Goal: Communication & Community: Answer question/provide support

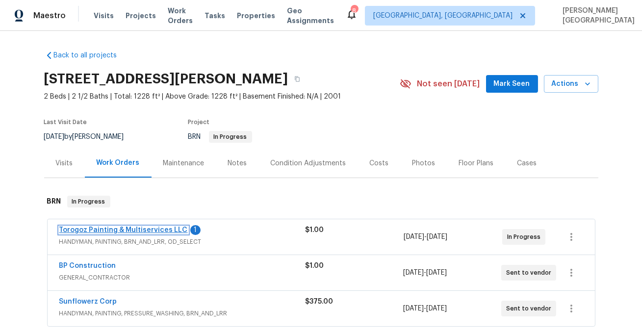
click at [145, 230] on link "Torogoz Painting & Multiservices LLC" at bounding box center [123, 230] width 129 height 7
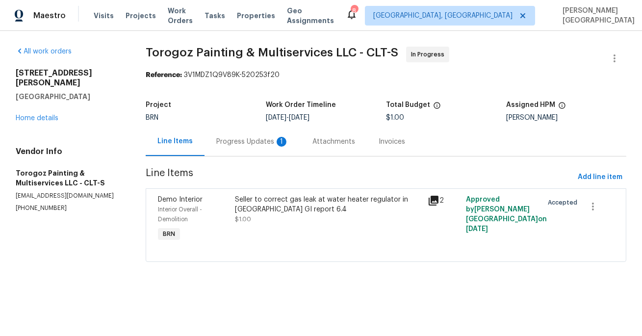
click at [253, 150] on div "Progress Updates 1" at bounding box center [253, 141] width 96 height 29
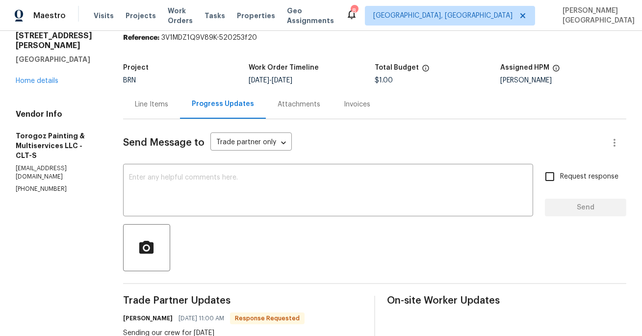
scroll to position [35, 0]
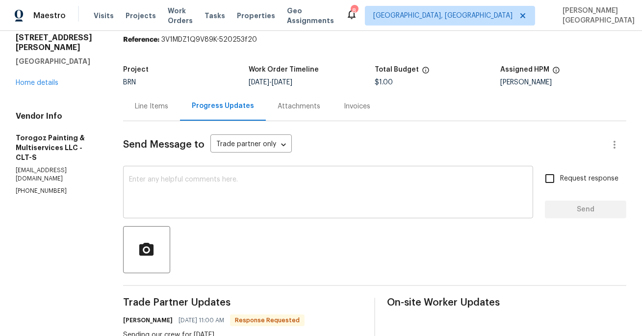
click at [195, 200] on textarea at bounding box center [328, 193] width 398 height 34
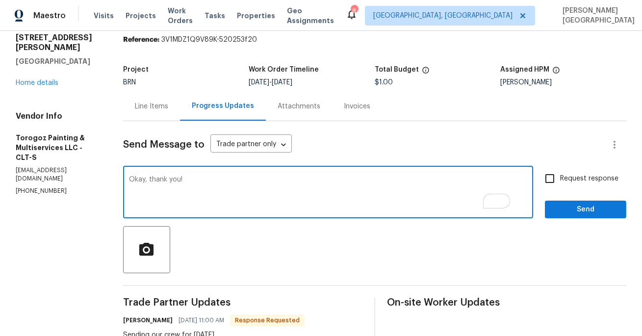
type textarea "Okay, thank you!"
click at [552, 181] on input "Request response" at bounding box center [550, 178] width 21 height 21
checkbox input "true"
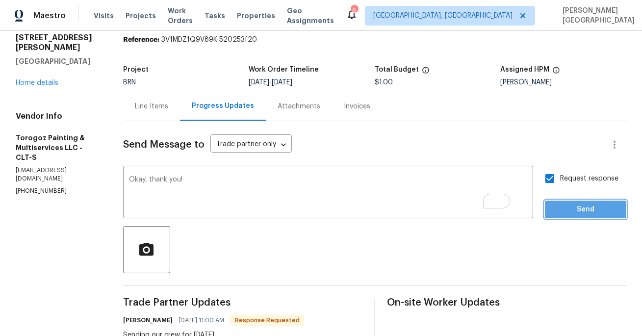
click at [558, 215] on span "Send" at bounding box center [586, 210] width 66 height 12
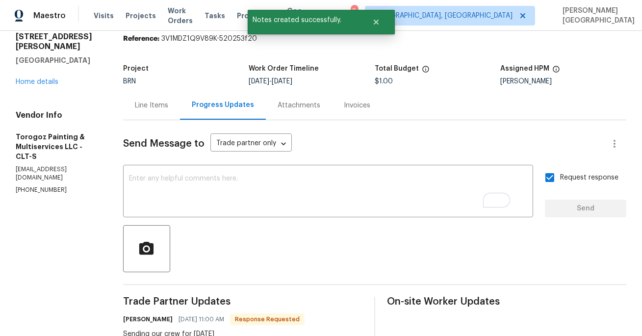
scroll to position [0, 0]
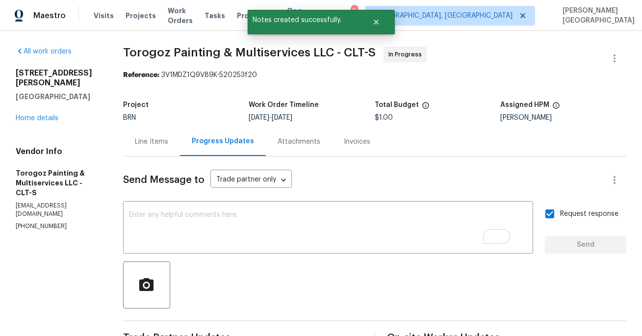
click at [154, 50] on span "Torogoz Painting & Multiservices LLC - CLT-S" at bounding box center [249, 53] width 253 height 12
click at [222, 50] on span "Torogoz Painting & Multiservices LLC - CLT-S" at bounding box center [249, 53] width 253 height 12
copy span "Torogoz Painting"
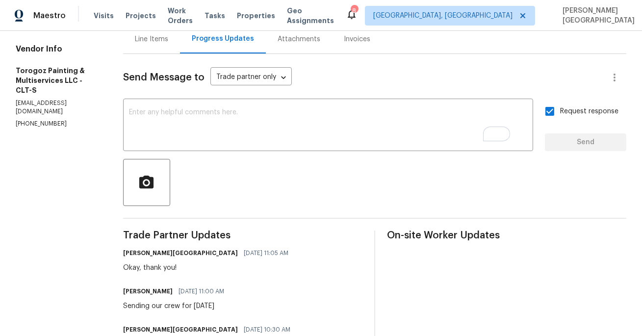
scroll to position [173, 0]
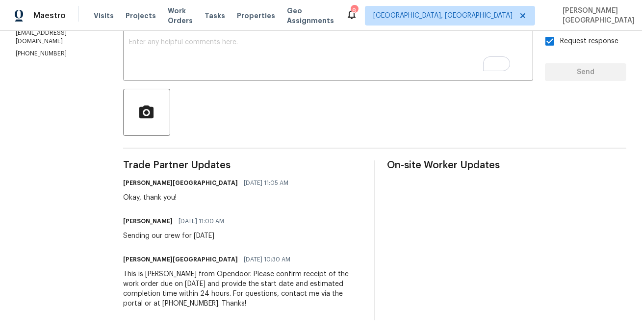
click at [178, 235] on div "Sending our crew for 10/16/2025" at bounding box center [176, 236] width 107 height 10
click at [187, 244] on div "Trade Partner Updates Isabel Sangeetha Ireland 10/14/2025 11:05 AM Okay, thank …" at bounding box center [242, 240] width 239 height 160
drag, startPoint x: 180, startPoint y: 236, endPoint x: 255, endPoint y: 237, distance: 74.6
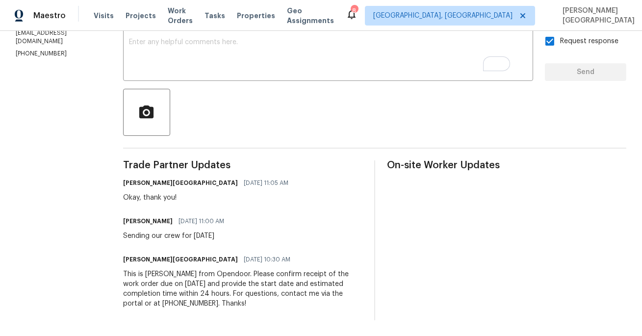
click at [255, 237] on div "Ricardo Arturo 10/14/2025 11:00 AM Sending our crew for 10/16/2025" at bounding box center [242, 227] width 239 height 26
copy div "crew for 10/16/2025"
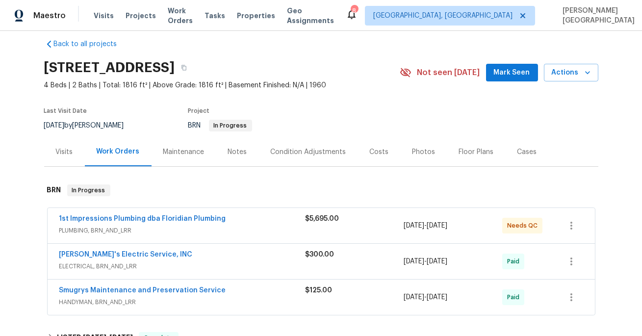
scroll to position [12, 0]
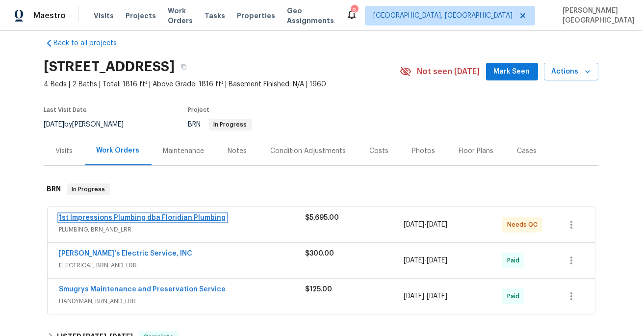
click at [184, 218] on link "1st Impressions Plumbing dba Floridian Plumbing" at bounding box center [142, 217] width 167 height 7
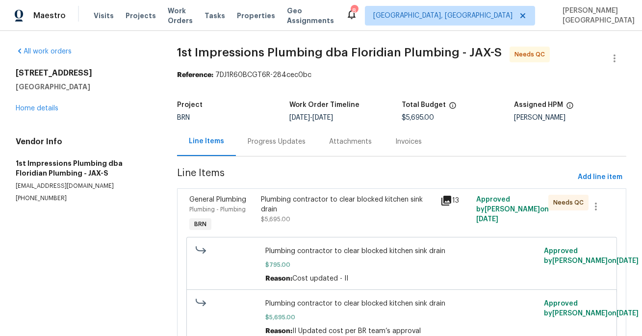
click at [256, 153] on div "Progress Updates" at bounding box center [276, 141] width 81 height 29
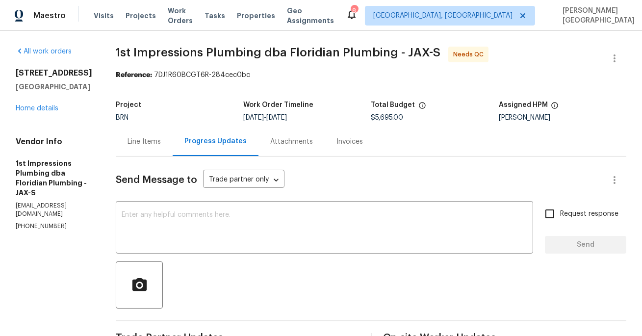
click at [135, 138] on div "Line Items" at bounding box center [144, 142] width 33 height 10
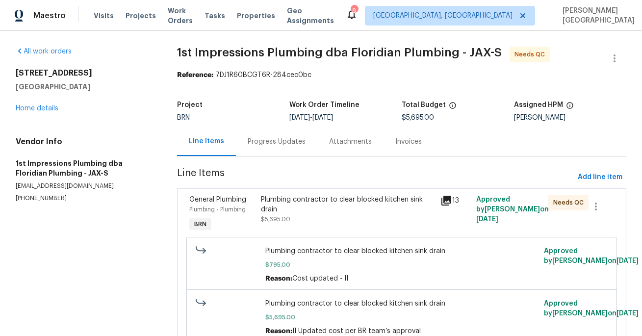
click at [335, 223] on div "Plumbing contractor to clear blocked kitchen sink drain $5,695.00" at bounding box center [348, 209] width 174 height 29
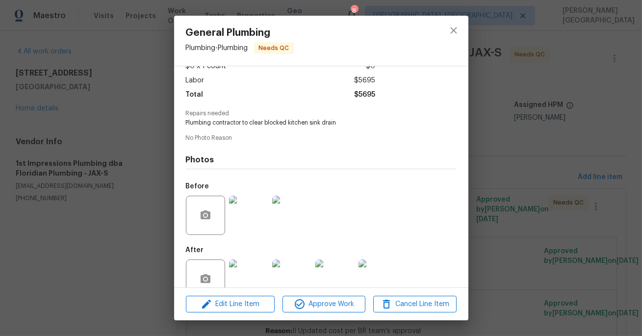
scroll to position [90, 0]
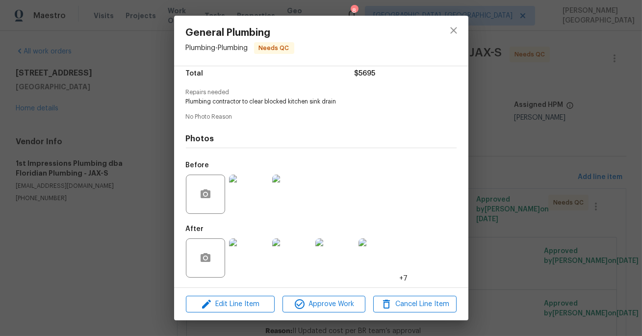
click at [259, 205] on img at bounding box center [248, 194] width 39 height 39
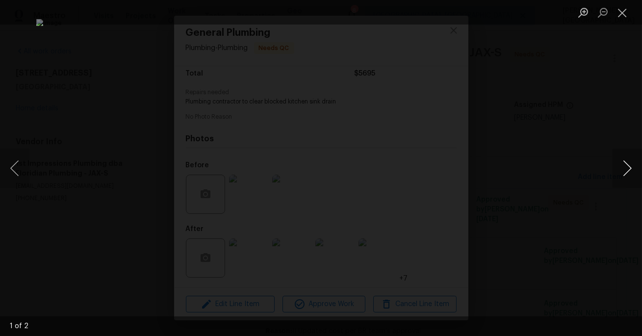
click at [634, 165] on button "Next image" at bounding box center [627, 168] width 29 height 39
click at [613, 131] on div "Lightbox" at bounding box center [321, 168] width 642 height 336
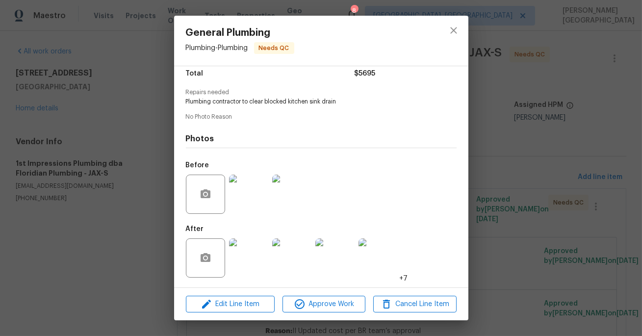
click at [252, 259] on img at bounding box center [248, 257] width 39 height 39
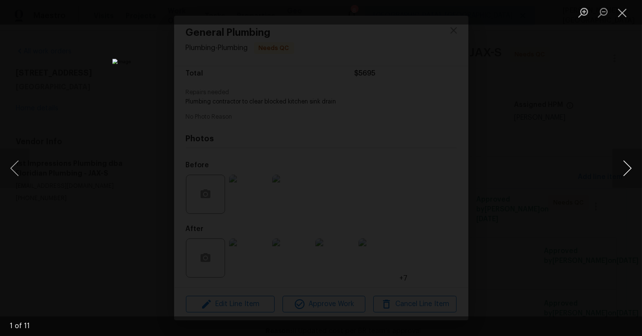
click at [631, 172] on button "Next image" at bounding box center [627, 168] width 29 height 39
click at [631, 171] on button "Next image" at bounding box center [627, 168] width 29 height 39
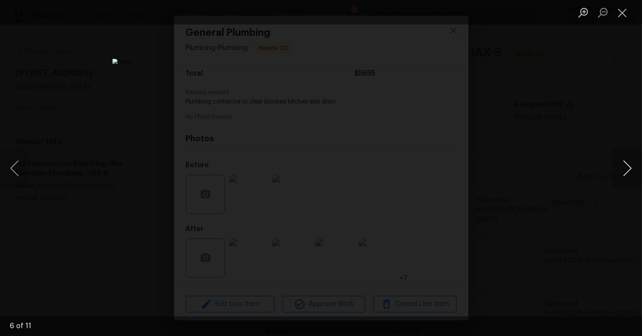
click at [631, 171] on button "Next image" at bounding box center [627, 168] width 29 height 39
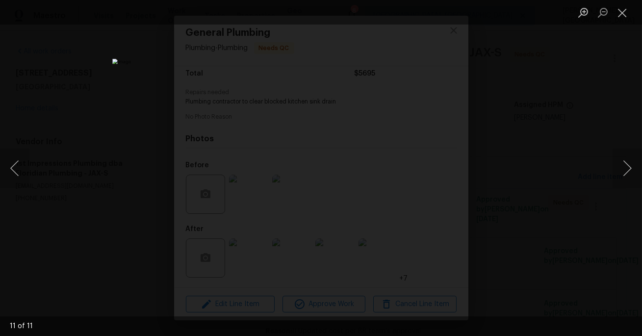
click at [582, 128] on div "Lightbox" at bounding box center [321, 168] width 642 height 336
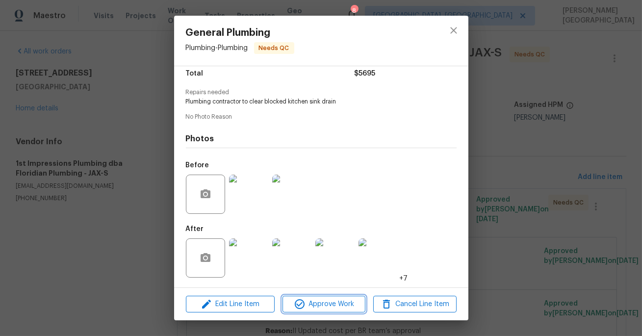
click at [315, 301] on span "Approve Work" at bounding box center [323, 304] width 77 height 12
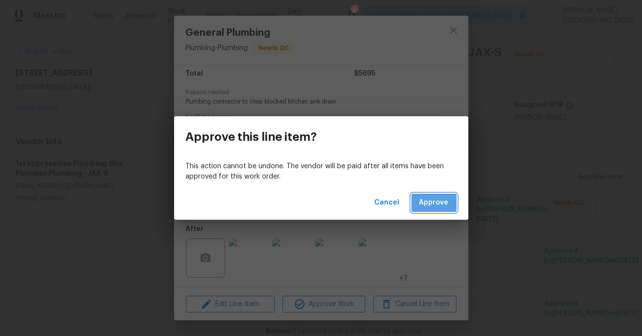
click at [442, 194] on button "Approve" at bounding box center [434, 203] width 45 height 18
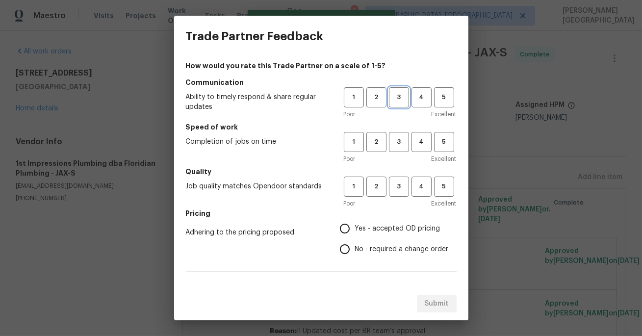
click at [402, 95] on span "3" at bounding box center [399, 97] width 18 height 11
click at [402, 146] on span "3" at bounding box center [399, 141] width 18 height 11
click at [400, 192] on button "3" at bounding box center [399, 187] width 20 height 20
click at [346, 255] on input "No - required a change order" at bounding box center [345, 249] width 21 height 21
radio input "true"
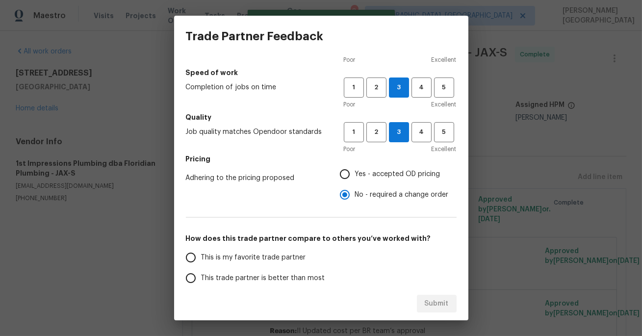
scroll to position [79, 0]
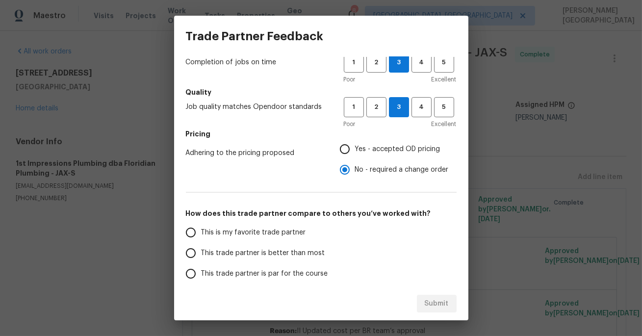
click at [237, 243] on label "This trade partner is better than most" at bounding box center [258, 253] width 155 height 21
click at [201, 243] on input "This trade partner is better than most" at bounding box center [191, 253] width 21 height 21
click at [446, 310] on button "Submit" at bounding box center [437, 304] width 40 height 18
radio input "true"
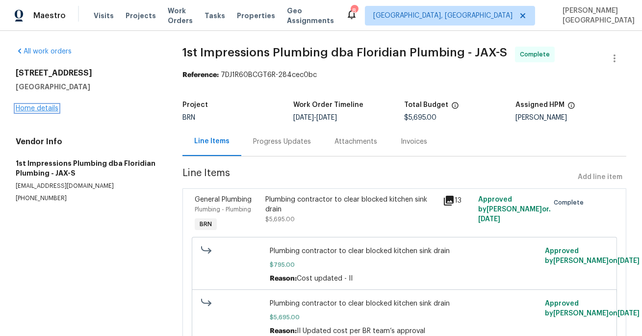
click at [30, 110] on link "Home details" at bounding box center [37, 108] width 43 height 7
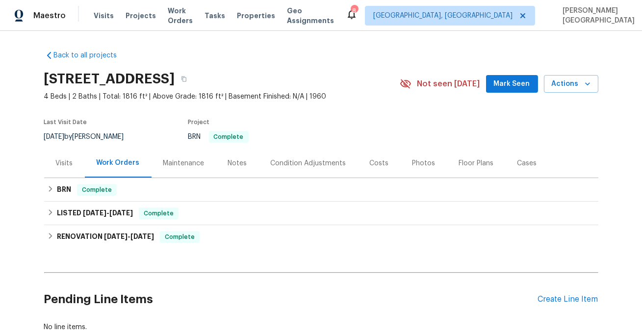
scroll to position [62, 0]
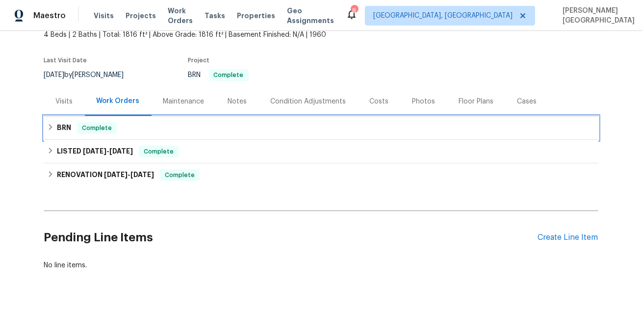
click at [81, 126] on span "Complete" at bounding box center [97, 128] width 38 height 10
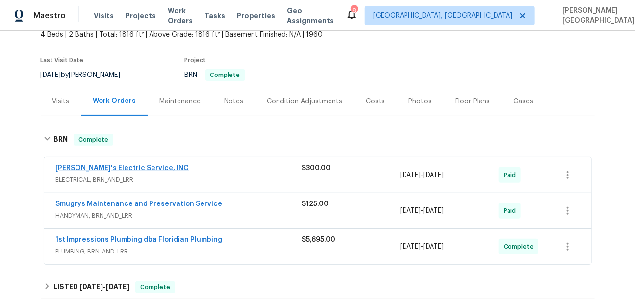
click at [118, 167] on link "[PERSON_NAME]'s Electric Service, INC" at bounding box center [122, 168] width 133 height 7
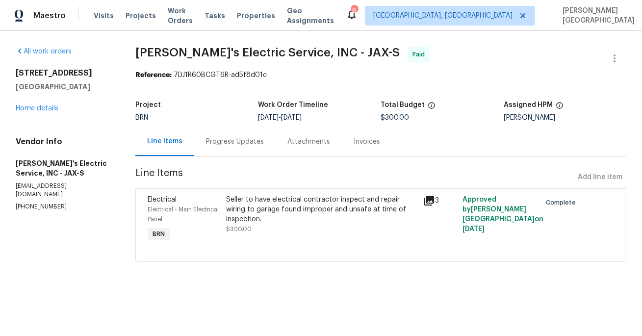
click at [369, 145] on div "Invoices" at bounding box center [367, 142] width 26 height 10
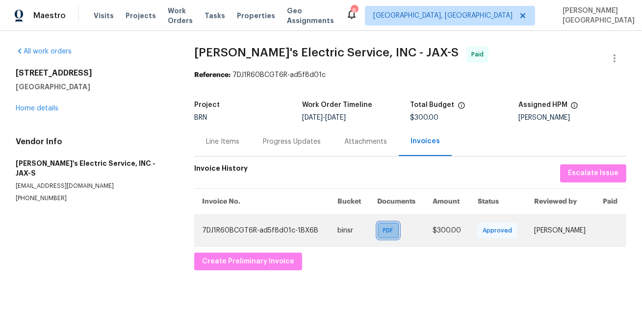
click at [383, 232] on span "PDF" at bounding box center [390, 231] width 14 height 10
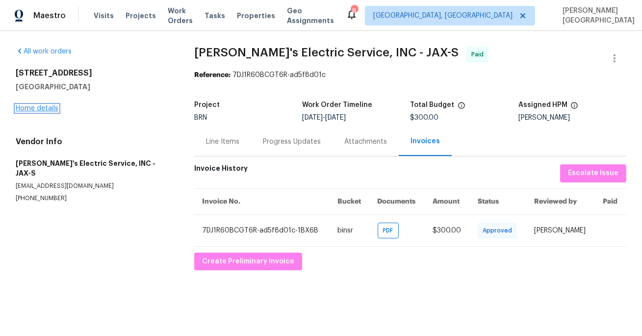
click at [46, 105] on link "Home details" at bounding box center [37, 108] width 43 height 7
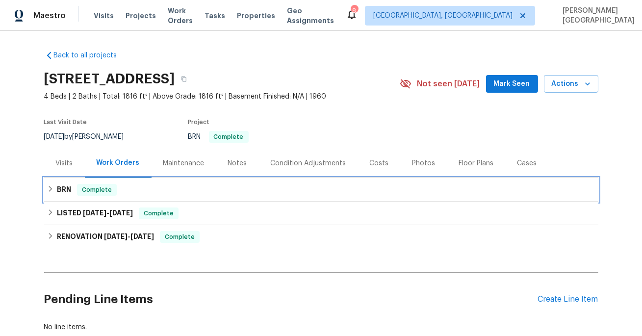
click at [87, 193] on span "Complete" at bounding box center [97, 190] width 38 height 10
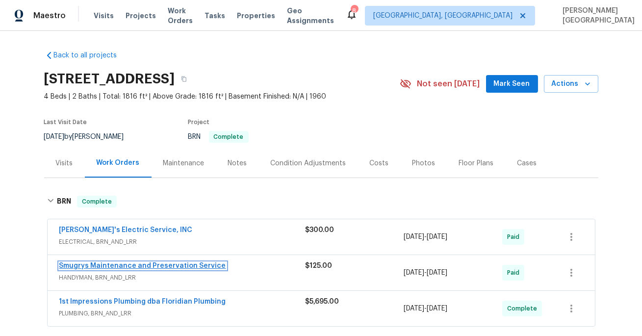
click at [104, 266] on link "Smugrys Maintenance and Preservation Service" at bounding box center [142, 265] width 167 height 7
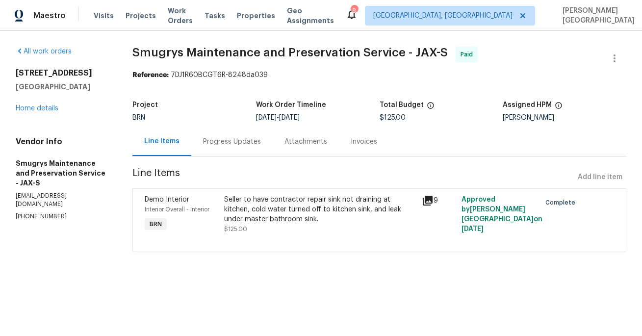
click at [380, 150] on div "Invoices" at bounding box center [364, 141] width 50 height 29
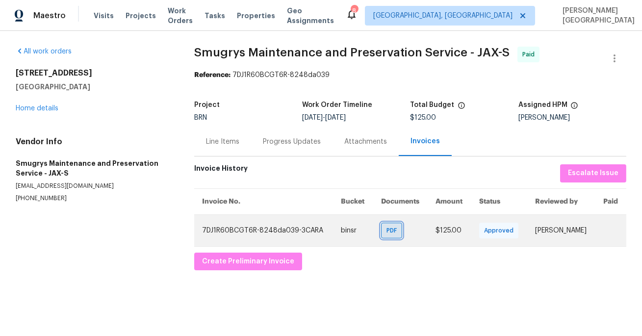
click at [387, 234] on span "PDF" at bounding box center [394, 231] width 14 height 10
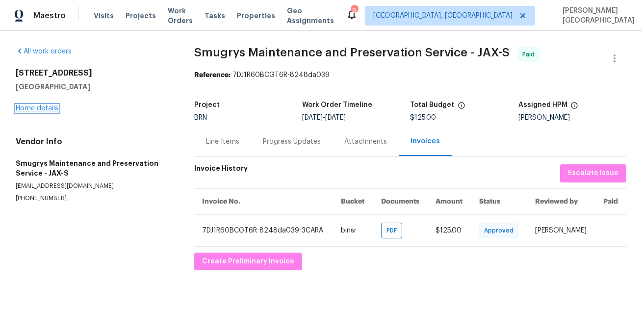
click at [44, 106] on link "Home details" at bounding box center [37, 108] width 43 height 7
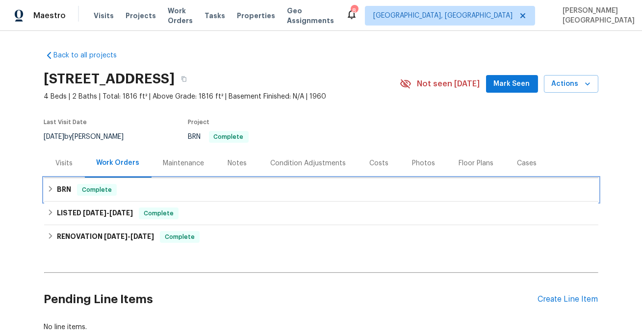
click at [89, 186] on span "Complete" at bounding box center [97, 190] width 38 height 10
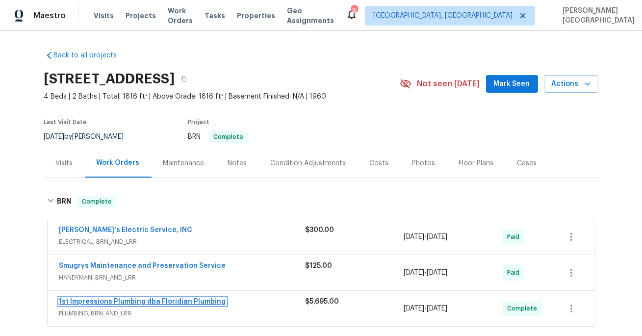
click at [172, 304] on link "1st Impressions Plumbing dba Floridian Plumbing" at bounding box center [142, 301] width 167 height 7
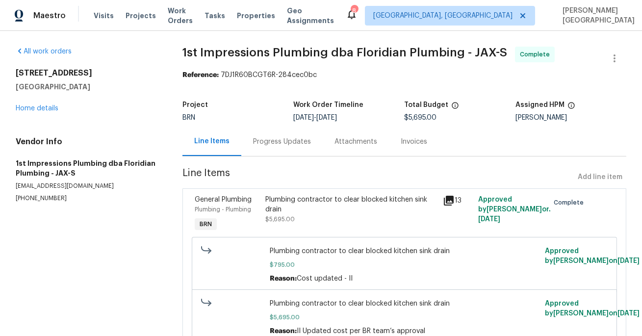
click at [409, 147] on div "Invoices" at bounding box center [414, 141] width 50 height 29
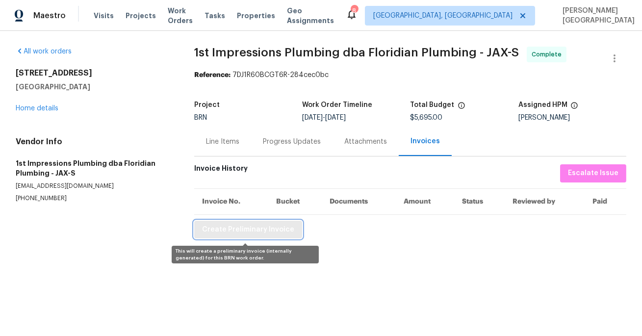
click at [229, 232] on span "Create Preliminary Invoice" at bounding box center [248, 230] width 92 height 12
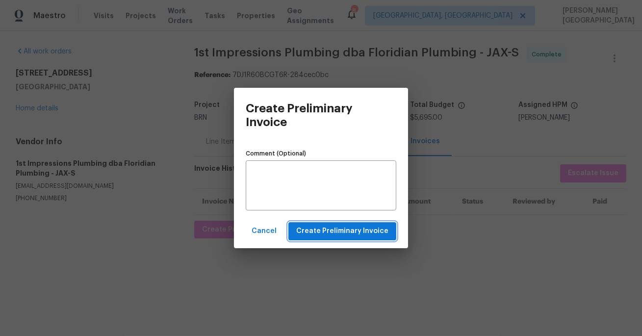
click at [341, 230] on span "Create Preliminary Invoice" at bounding box center [342, 231] width 92 height 12
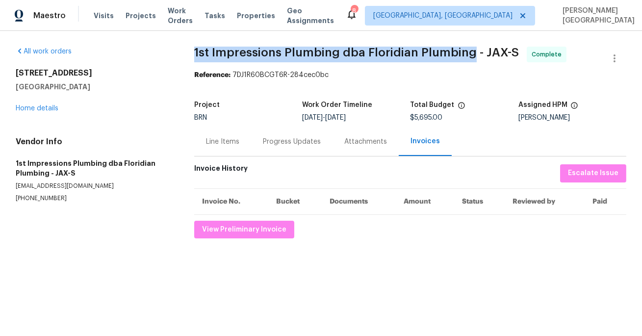
drag, startPoint x: 187, startPoint y: 51, endPoint x: 467, endPoint y: 55, distance: 280.1
click at [467, 55] on div "All work orders 5453 S South Bend Cir N Jacksonville, FL 32207 Home details Ven…" at bounding box center [321, 142] width 642 height 223
copy span "1st Impressions Plumbing dba Floridian Plumbing"
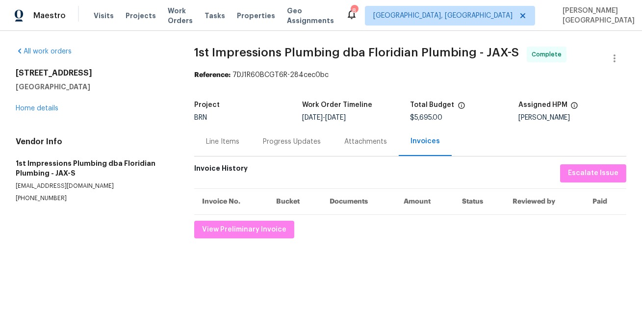
click at [215, 142] on div "Line Items" at bounding box center [222, 142] width 33 height 10
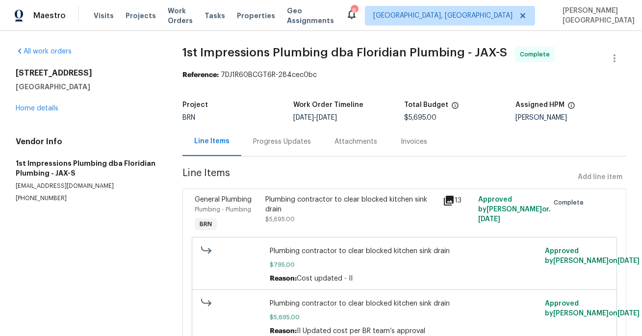
click at [318, 211] on div "Plumbing contractor to clear blocked kitchen sink drain" at bounding box center [350, 205] width 171 height 20
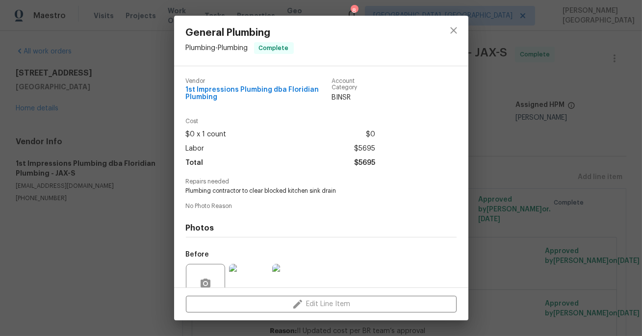
click at [250, 181] on span "Repairs needed" at bounding box center [321, 182] width 271 height 6
click at [251, 189] on span "Plumbing contractor to clear blocked kitchen sink drain" at bounding box center [308, 191] width 244 height 8
copy span "Plumbing contractor to clear blocked kitchen sink drain"
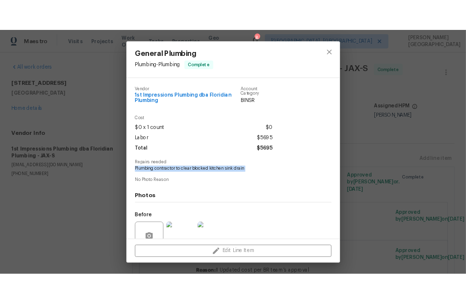
scroll to position [90, 0]
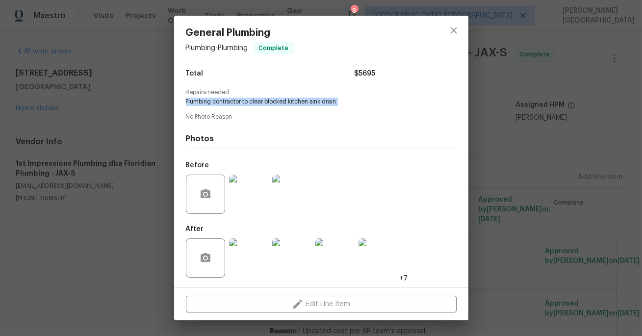
click at [258, 207] on img at bounding box center [248, 194] width 39 height 39
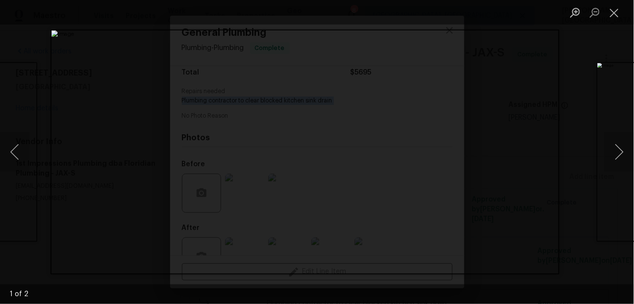
click at [567, 70] on div "Lightbox" at bounding box center [317, 152] width 634 height 304
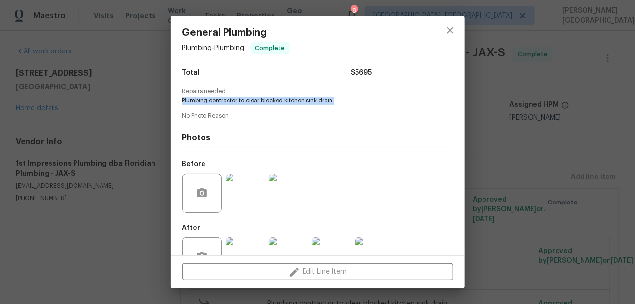
click at [292, 245] on img at bounding box center [288, 256] width 39 height 39
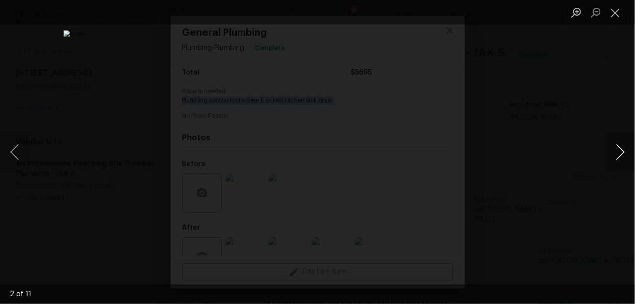
click at [614, 147] on button "Next image" at bounding box center [620, 151] width 29 height 39
click at [617, 148] on button "Next image" at bounding box center [620, 151] width 29 height 39
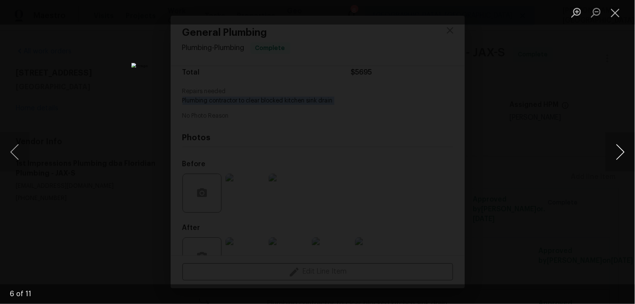
click at [617, 148] on button "Next image" at bounding box center [620, 151] width 29 height 39
click at [622, 158] on button "Next image" at bounding box center [620, 151] width 29 height 39
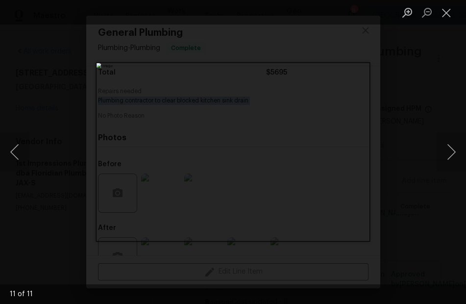
click at [406, 79] on div "Lightbox" at bounding box center [233, 152] width 466 height 304
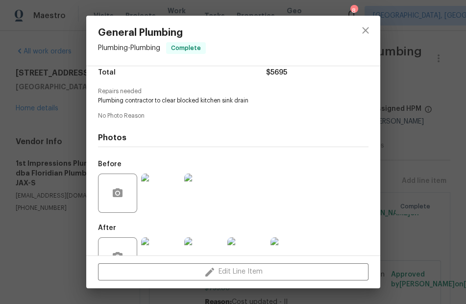
click at [438, 79] on div "General Plumbing Plumbing - Plumbing Complete Vendor 1st Impressions Plumbing d…" at bounding box center [233, 152] width 466 height 304
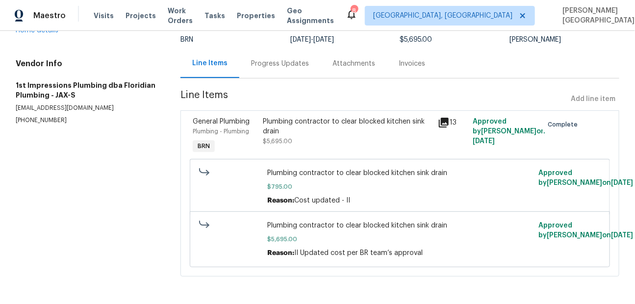
scroll to position [0, 0]
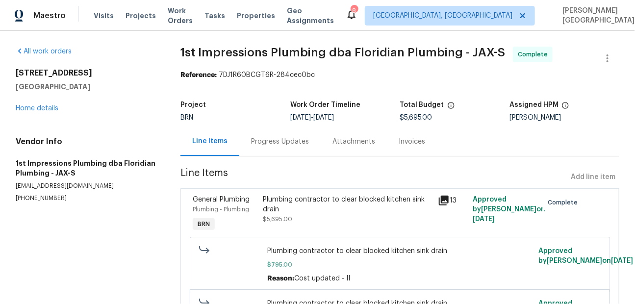
click at [43, 104] on div "5453 S South Bend Cir N Jacksonville, FL 32207 Home details" at bounding box center [86, 90] width 141 height 45
click at [44, 107] on link "Home details" at bounding box center [37, 108] width 43 height 7
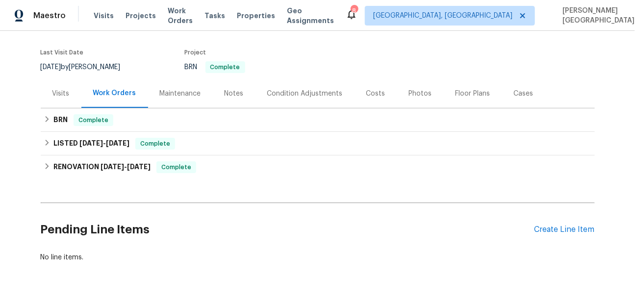
scroll to position [90, 0]
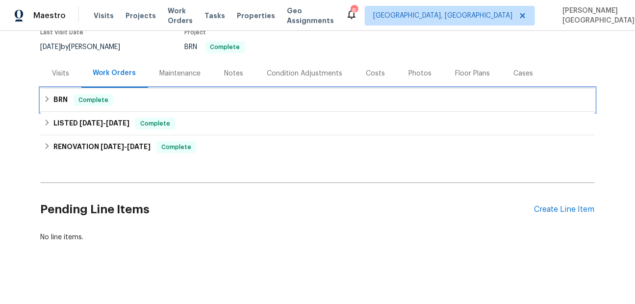
click at [52, 108] on div "BRN Complete" at bounding box center [318, 100] width 554 height 24
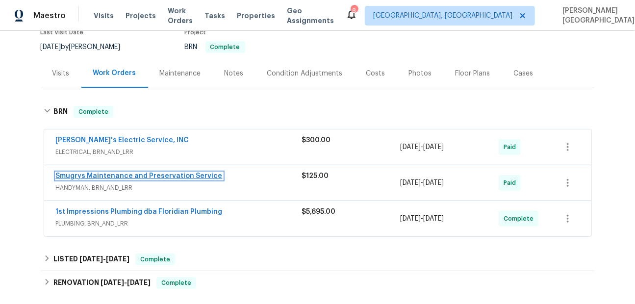
click at [106, 175] on link "Smugrys Maintenance and Preservation Service" at bounding box center [139, 176] width 167 height 7
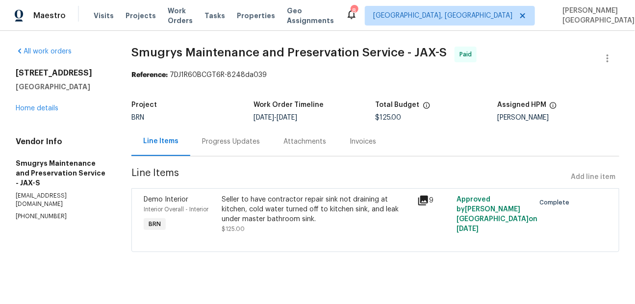
click at [151, 54] on span "Smugrys Maintenance and Preservation Service - JAX-S" at bounding box center [288, 53] width 315 height 12
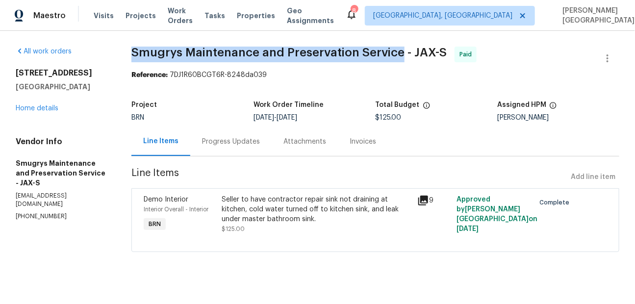
click at [386, 54] on span "Smugrys Maintenance and Preservation Service - JAX-S" at bounding box center [288, 53] width 315 height 12
copy span "Smugrys Maintenance and Preservation Service"
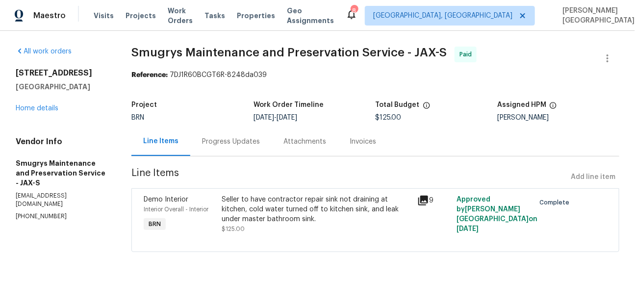
click at [264, 222] on div "Seller to have contractor repair sink not draining at kitchen, cold water turne…" at bounding box center [317, 209] width 190 height 29
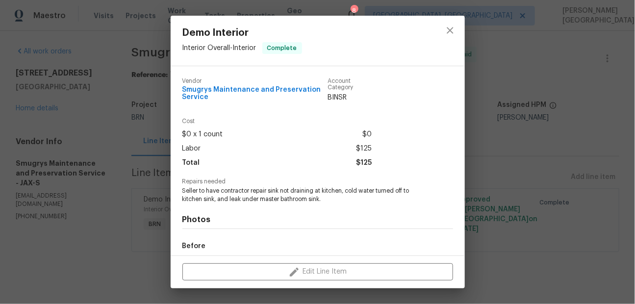
click at [261, 194] on span "Seller to have contractor repair sink not draining at kitchen, cold water turne…" at bounding box center [304, 195] width 244 height 17
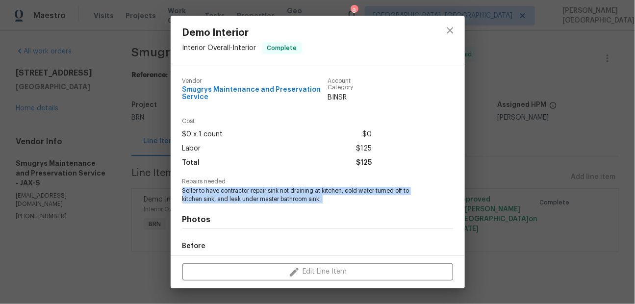
click at [261, 194] on span "Seller to have contractor repair sink not draining at kitchen, cold water turne…" at bounding box center [304, 195] width 244 height 17
copy span "Seller to have contractor repair sink not draining at kitchen, cold water turne…"
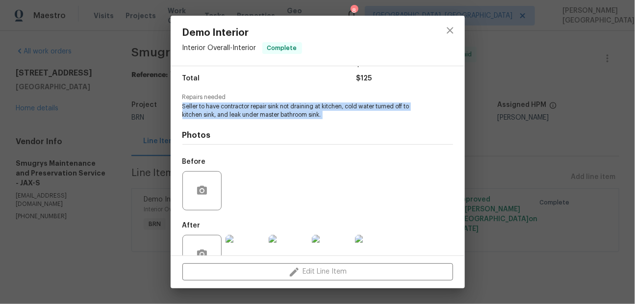
scroll to position [114, 0]
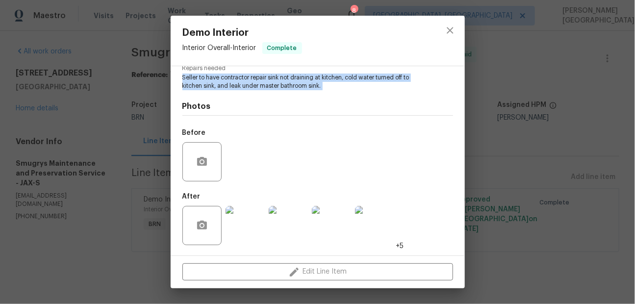
click at [280, 225] on img at bounding box center [288, 225] width 39 height 39
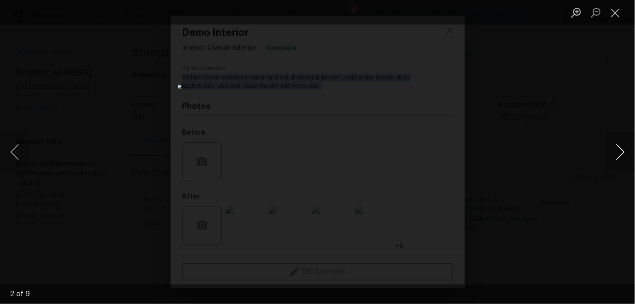
click at [618, 150] on button "Next image" at bounding box center [620, 151] width 29 height 39
click at [618, 151] on button "Next image" at bounding box center [620, 151] width 29 height 39
click at [621, 153] on button "Next image" at bounding box center [620, 151] width 29 height 39
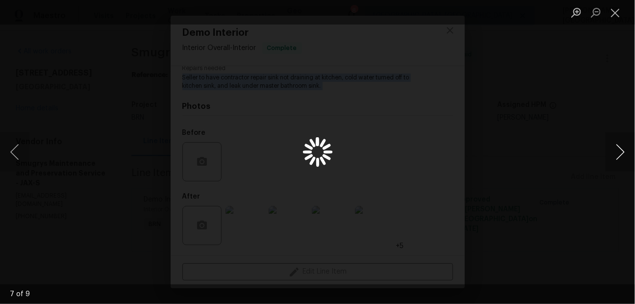
click at [621, 153] on button "Next image" at bounding box center [620, 151] width 29 height 39
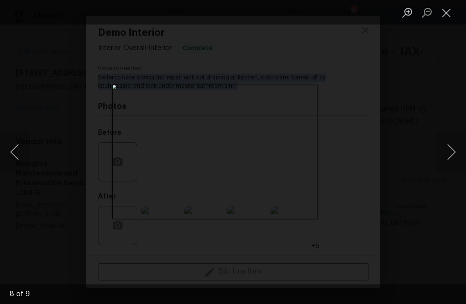
click at [446, 93] on div "Lightbox" at bounding box center [233, 152] width 466 height 304
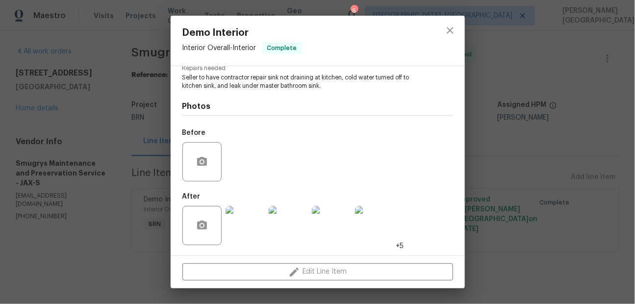
click at [481, 147] on div "Demo Interior Interior Overall - Interior Complete Vendor Smugrys Maintenance a…" at bounding box center [317, 152] width 635 height 304
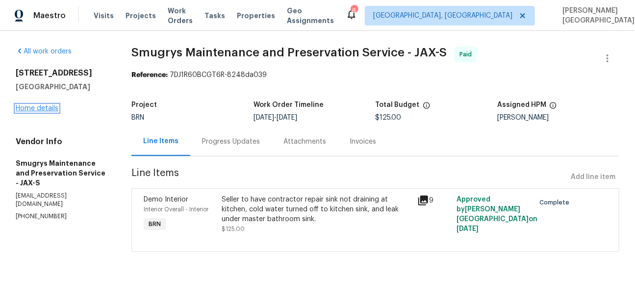
click at [41, 110] on link "Home details" at bounding box center [37, 108] width 43 height 7
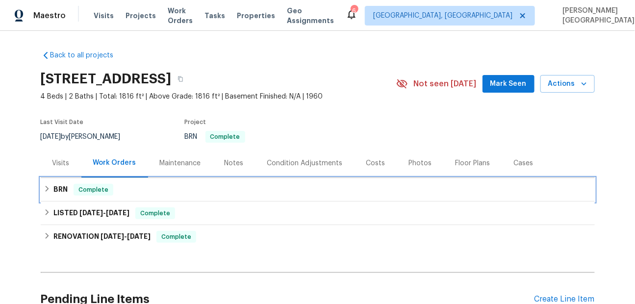
click at [91, 192] on span "Complete" at bounding box center [94, 190] width 38 height 10
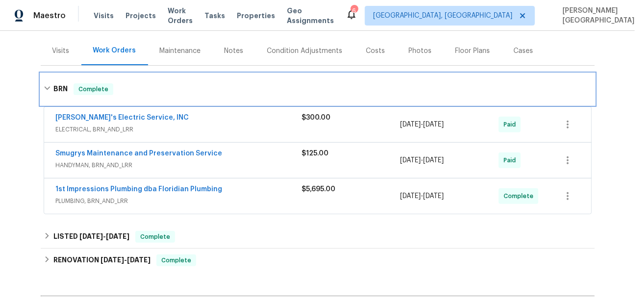
scroll to position [120, 0]
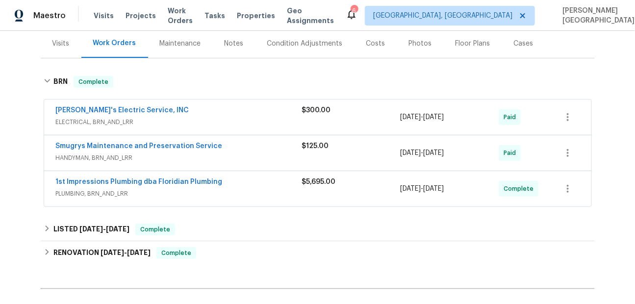
click at [123, 106] on span "[PERSON_NAME]'s Electric Service, INC" at bounding box center [122, 110] width 133 height 10
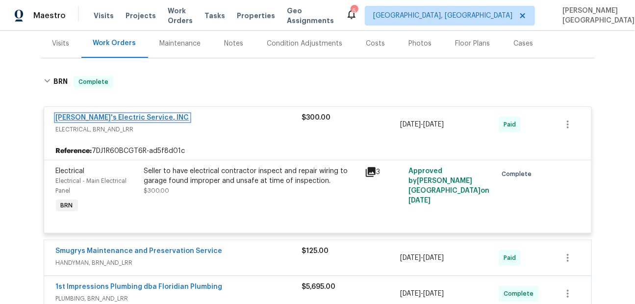
click at [128, 119] on link "[PERSON_NAME]'s Electric Service, INC" at bounding box center [122, 117] width 133 height 7
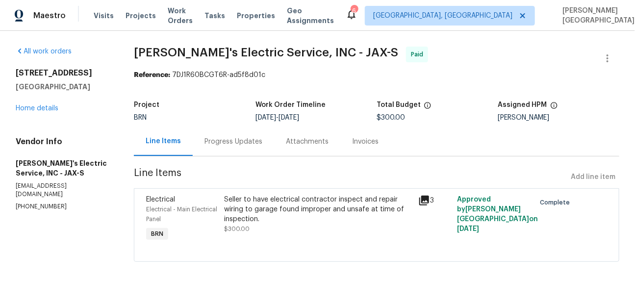
click at [152, 53] on span "Jack's Electric Service, INC - JAX-S" at bounding box center [266, 53] width 264 height 12
drag, startPoint x: 152, startPoint y: 53, endPoint x: 189, endPoint y: 53, distance: 37.3
click at [153, 53] on span "Jack's Electric Service, INC - JAX-S" at bounding box center [266, 53] width 264 height 12
click at [243, 52] on span "Jack's Electric Service, INC - JAX-S" at bounding box center [266, 53] width 264 height 12
copy span "Jack's Electric Service"
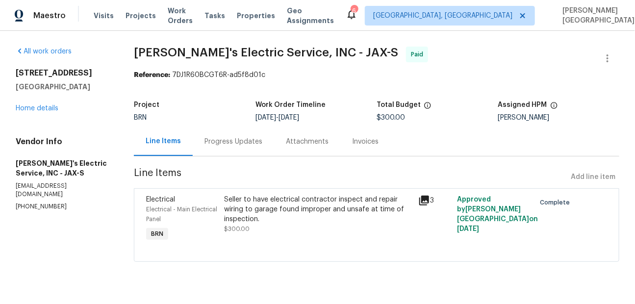
click at [266, 205] on div "Seller to have electrical contractor inspect and repair wiring to garage found …" at bounding box center [318, 209] width 189 height 29
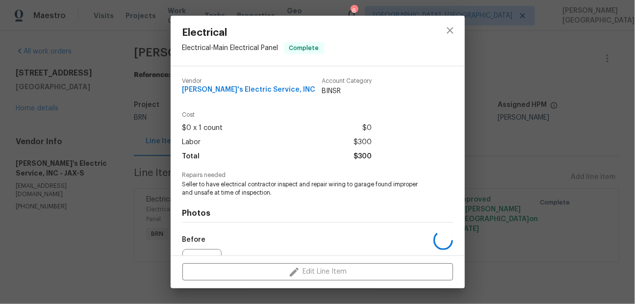
click at [250, 193] on span "Seller to have electrical contractor inspect and repair wiring to garage found …" at bounding box center [304, 189] width 244 height 17
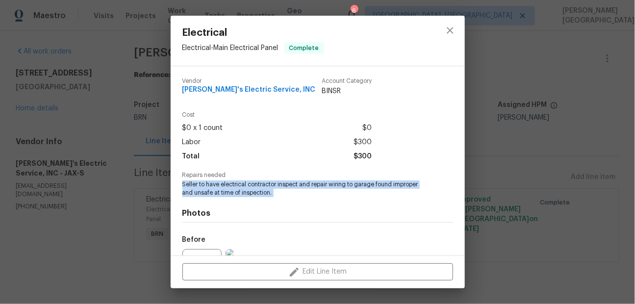
click at [250, 193] on span "Seller to have electrical contractor inspect and repair wiring to garage found …" at bounding box center [304, 189] width 244 height 17
copy span "Seller to have electrical contractor inspect and repair wiring to garage found …"
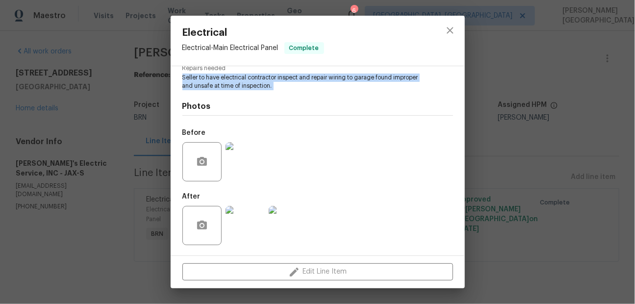
click at [249, 176] on img at bounding box center [245, 161] width 39 height 39
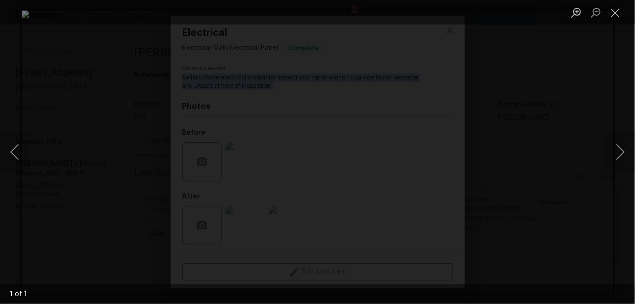
click at [572, 96] on div "Lightbox" at bounding box center [317, 152] width 635 height 304
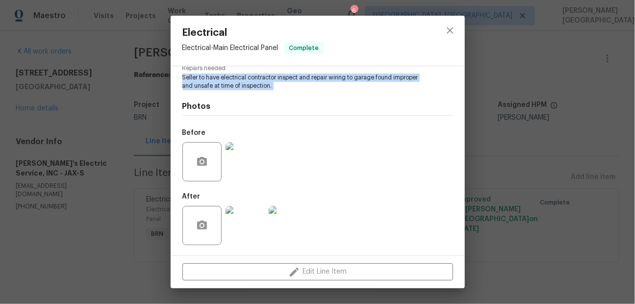
click at [252, 214] on img at bounding box center [245, 225] width 39 height 39
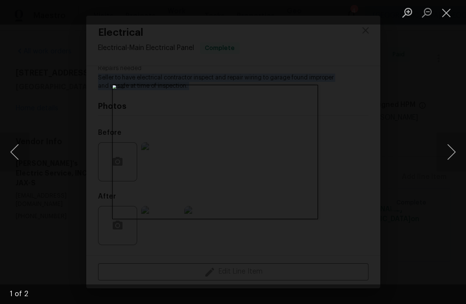
click at [449, 75] on div "Lightbox" at bounding box center [233, 152] width 466 height 304
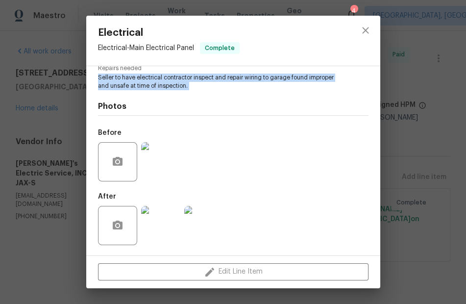
click at [439, 74] on div "Electrical Electrical - Main Electrical Panel Complete Vendor Jack's Electric S…" at bounding box center [233, 152] width 466 height 304
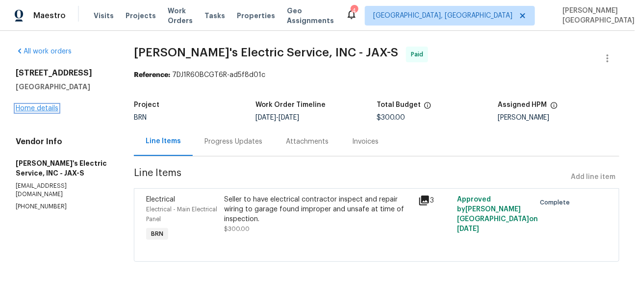
click at [43, 107] on link "Home details" at bounding box center [37, 108] width 43 height 7
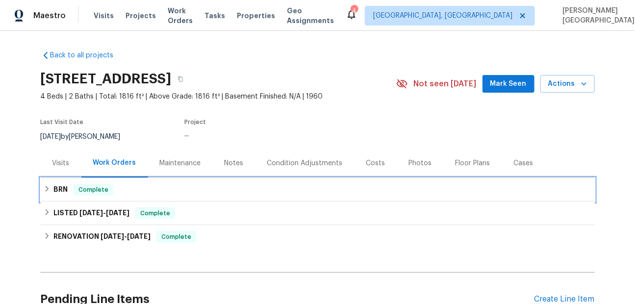
click at [62, 192] on h6 "BRN" at bounding box center [60, 190] width 14 height 12
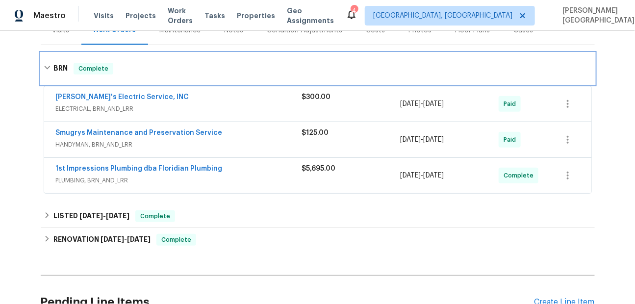
scroll to position [188, 0]
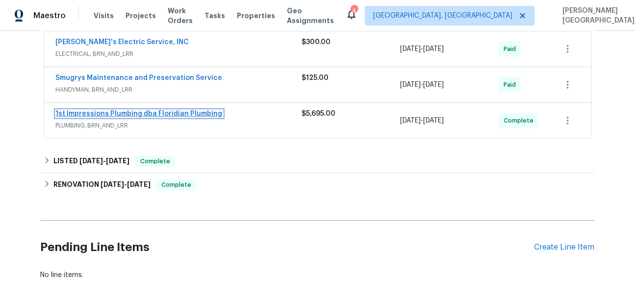
click at [113, 112] on link "1st Impressions Plumbing dba Floridian Plumbing" at bounding box center [139, 113] width 167 height 7
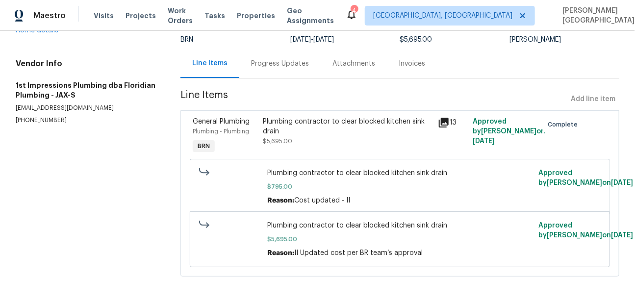
scroll to position [78, 0]
click at [363, 154] on div "Plumbing contractor to clear blocked kitchen sink drain $5,695.00" at bounding box center [347, 136] width 175 height 45
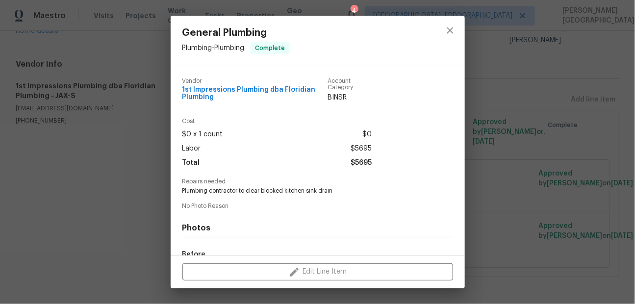
scroll to position [122, 0]
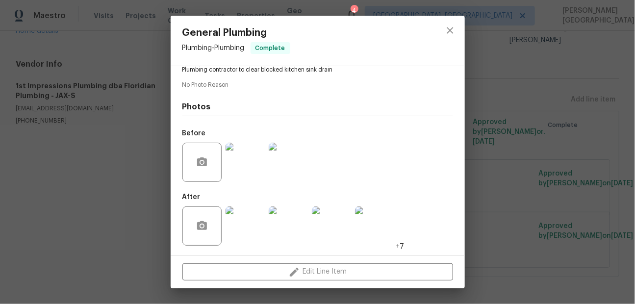
click at [108, 220] on div "General Plumbing Plumbing - Plumbing Complete Vendor 1st Impressions Plumbing d…" at bounding box center [317, 152] width 635 height 304
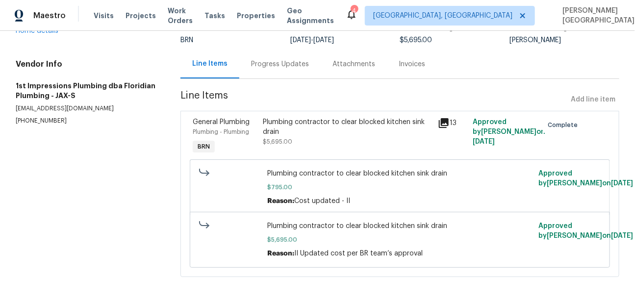
click at [263, 74] on div "Progress Updates" at bounding box center [279, 64] width 81 height 29
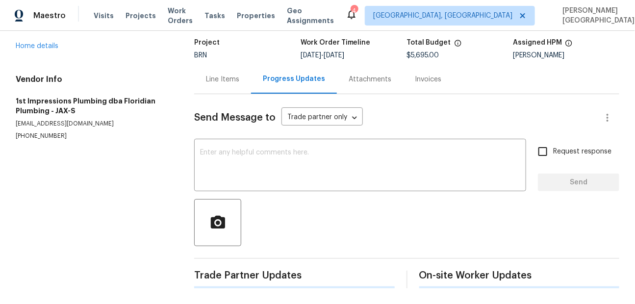
scroll to position [97, 0]
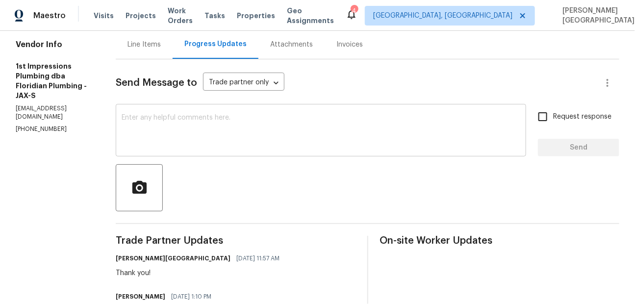
click at [122, 148] on textarea at bounding box center [321, 131] width 399 height 34
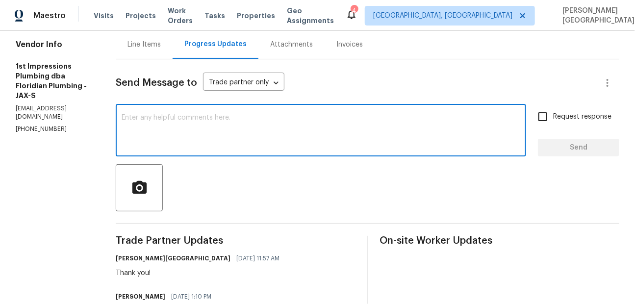
paste textarea "The buyer reported that the sink is still backing up. They mentioned the team w…"
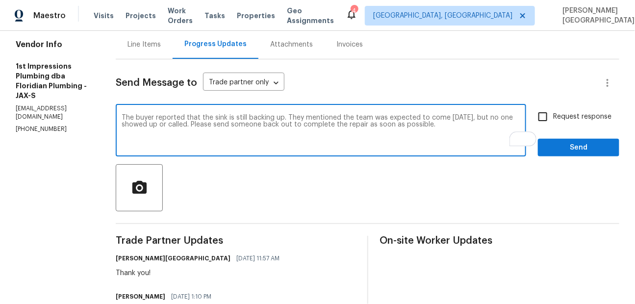
type textarea "The buyer reported that the sink is still backing up. They mentioned the team w…"
click at [543, 115] on input "Request response" at bounding box center [543, 116] width 21 height 21
checkbox input "true"
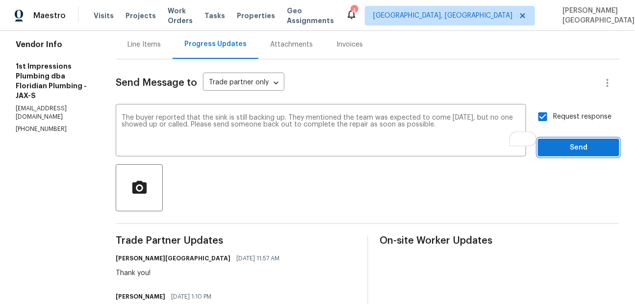
click at [553, 148] on span "Send" at bounding box center [579, 148] width 66 height 12
